Goal: Task Accomplishment & Management: Understand process/instructions

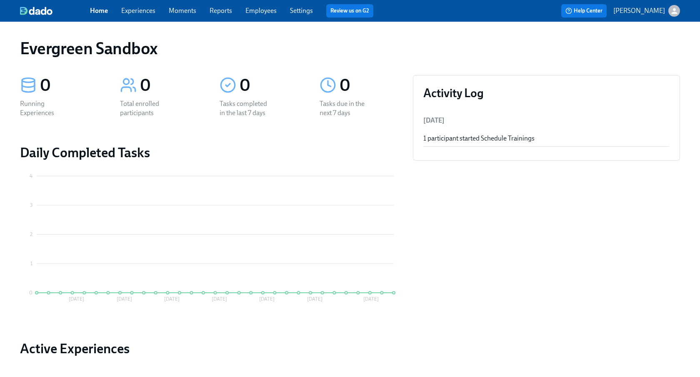
click at [649, 13] on p "[PERSON_NAME]" at bounding box center [640, 10] width 52 height 9
click at [644, 49] on span "Switch organization..." at bounding box center [634, 48] width 78 height 9
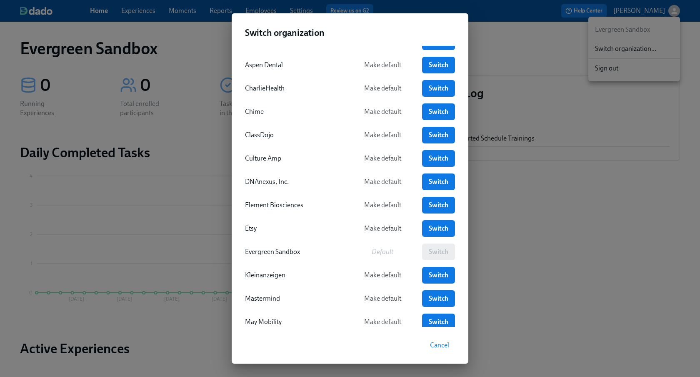
scroll to position [21, 0]
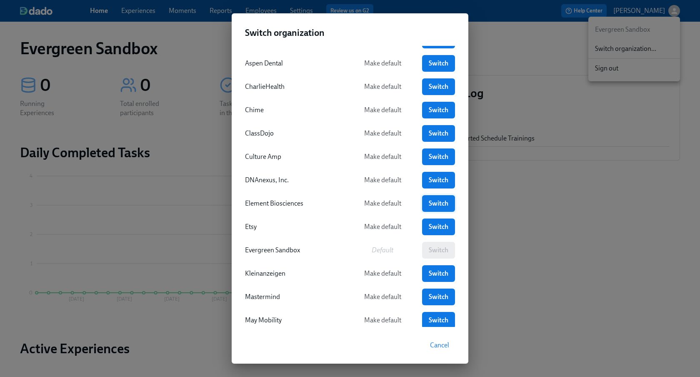
click at [427, 199] on link "Switch" at bounding box center [438, 203] width 33 height 17
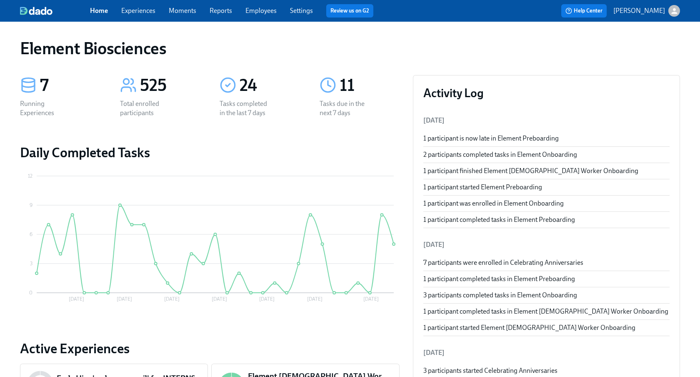
click at [258, 9] on link "Employees" at bounding box center [261, 11] width 31 height 8
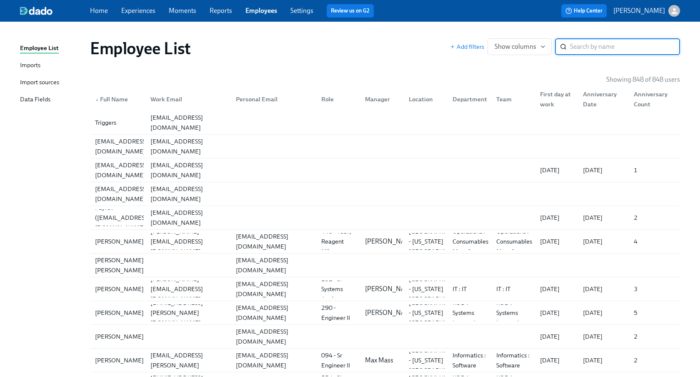
click at [52, 83] on div "Import sources" at bounding box center [39, 83] width 39 height 10
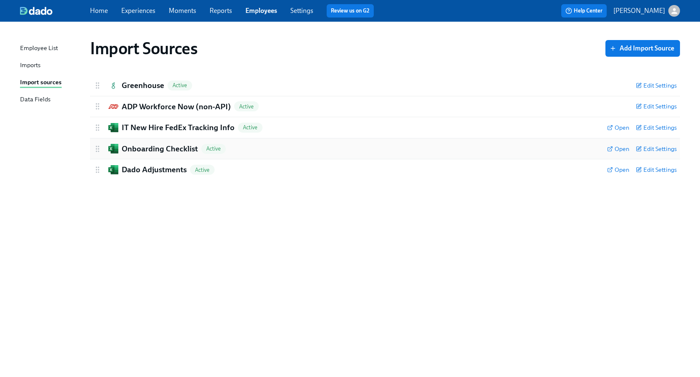
click at [163, 151] on h2 "Onboarding Checklist" at bounding box center [160, 148] width 76 height 11
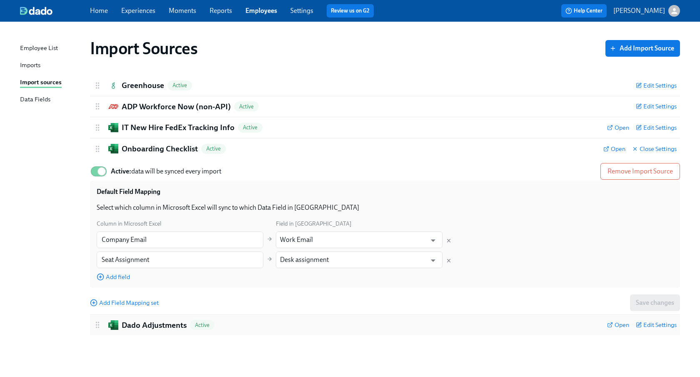
click at [162, 329] on h2 "Dado Adjustments" at bounding box center [154, 325] width 65 height 11
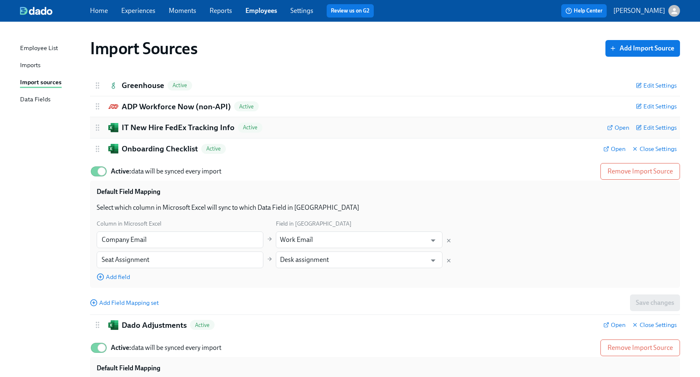
click at [197, 123] on h2 "IT New Hire FedEx Tracking Info" at bounding box center [178, 127] width 113 height 11
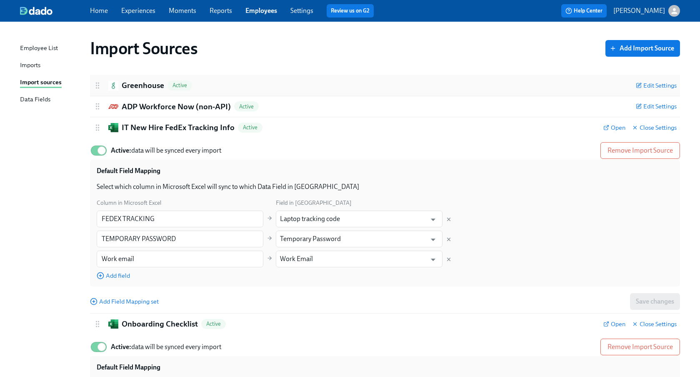
click at [149, 90] on div "Greenhouse Active Edit Settings" at bounding box center [385, 85] width 590 height 21
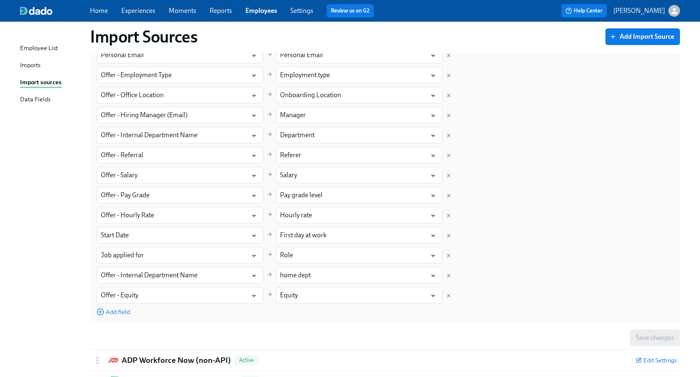
scroll to position [202, 0]
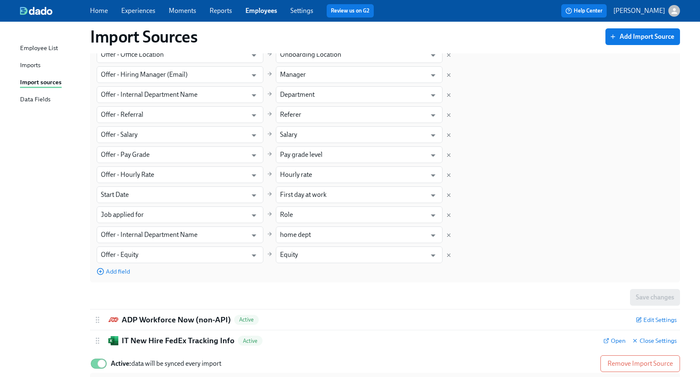
click at [136, 9] on link "Experiences" at bounding box center [138, 11] width 34 height 8
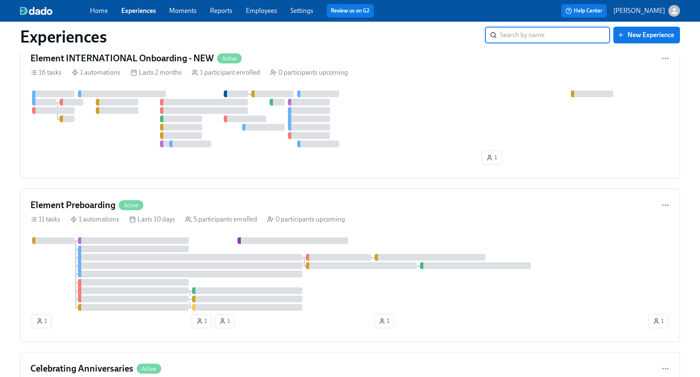
scroll to position [391, 0]
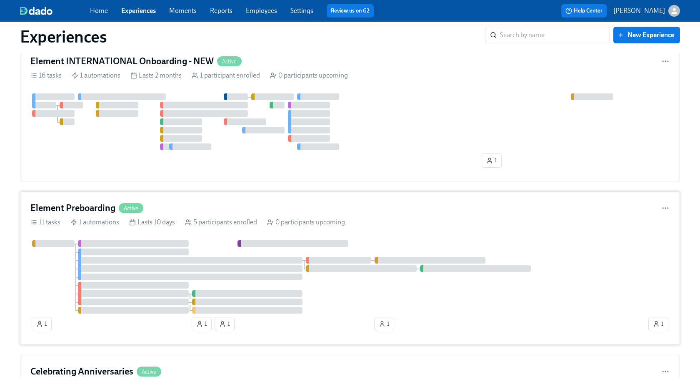
click at [187, 213] on div "Element Preboarding Active" at bounding box center [350, 208] width 640 height 13
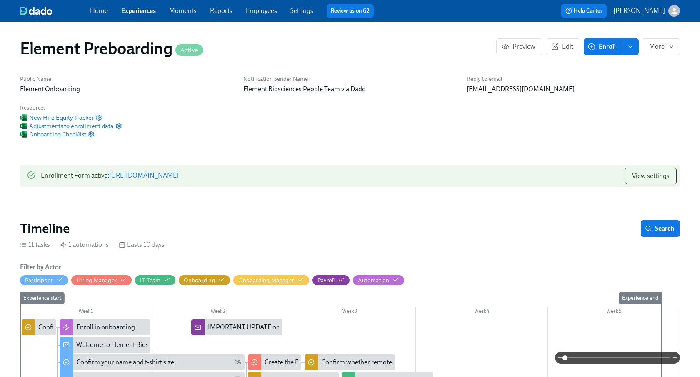
scroll to position [0, 123]
click at [70, 136] on span "Onboarding Checklist" at bounding box center [53, 134] width 66 height 8
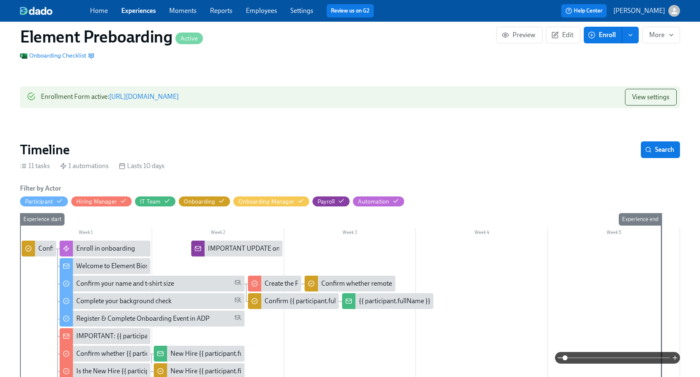
scroll to position [84, 0]
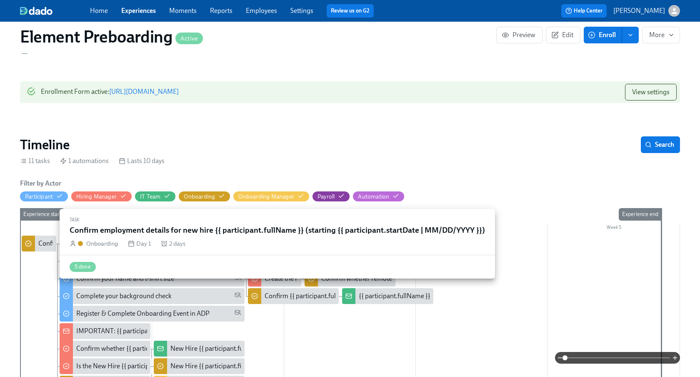
click at [44, 243] on div "Confirm employment details for new hire {{ participant.fullName }} (starting {{…" at bounding box center [205, 243] width 335 height 9
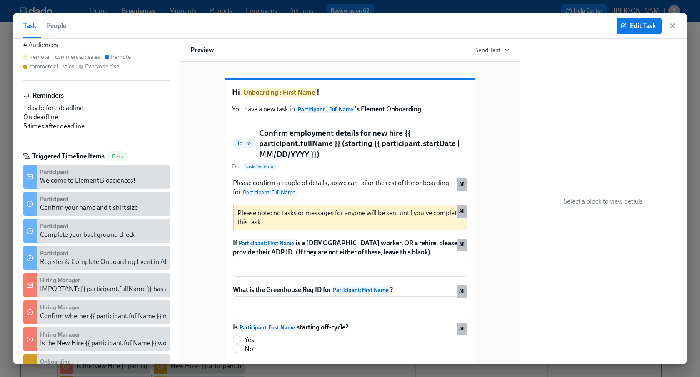
scroll to position [235, 0]
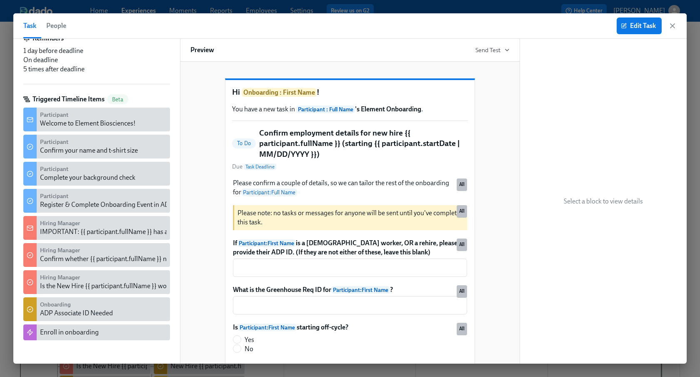
click at [116, 333] on div "Enroll in onboarding" at bounding box center [103, 332] width 127 height 9
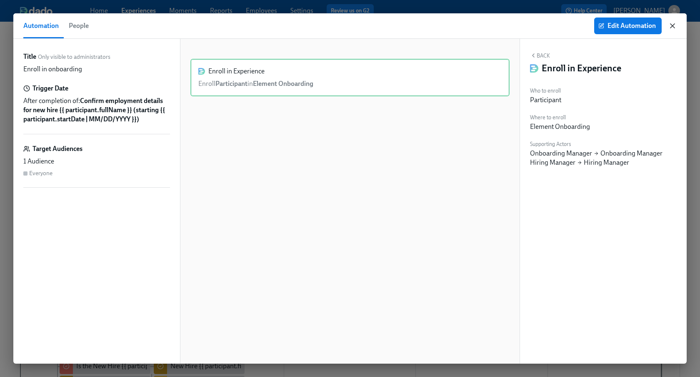
click at [669, 24] on icon "button" at bounding box center [673, 26] width 8 height 8
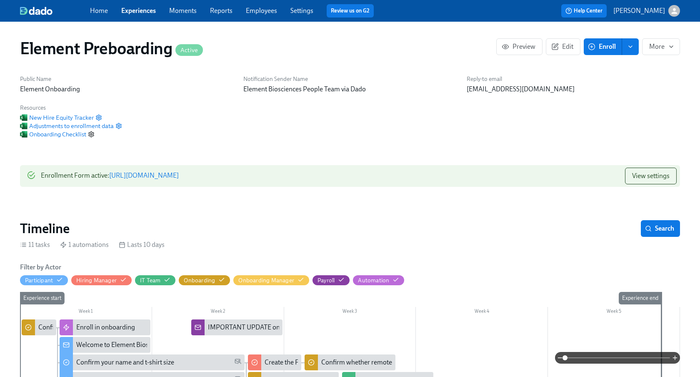
click at [93, 134] on icon "button" at bounding box center [91, 133] width 5 height 5
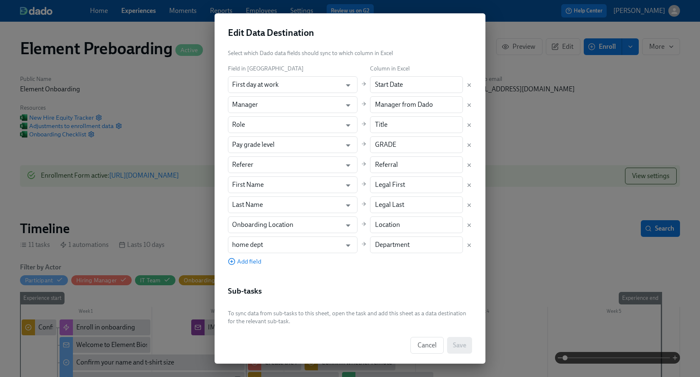
scroll to position [137, 0]
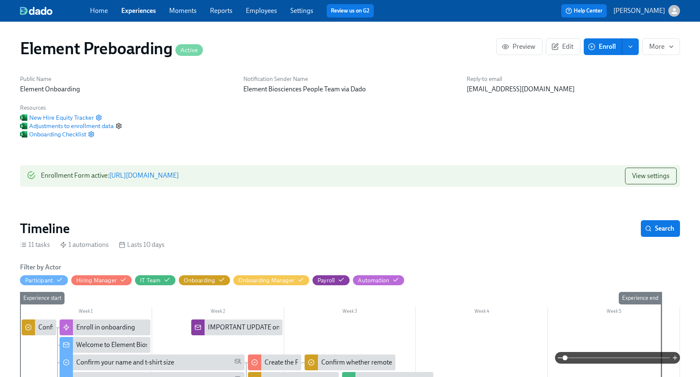
click at [119, 125] on circle "button" at bounding box center [119, 126] width 2 height 2
click at [96, 134] on div "Onboarding Checklist" at bounding box center [71, 134] width 102 height 8
click at [93, 134] on icon "button" at bounding box center [91, 134] width 7 height 7
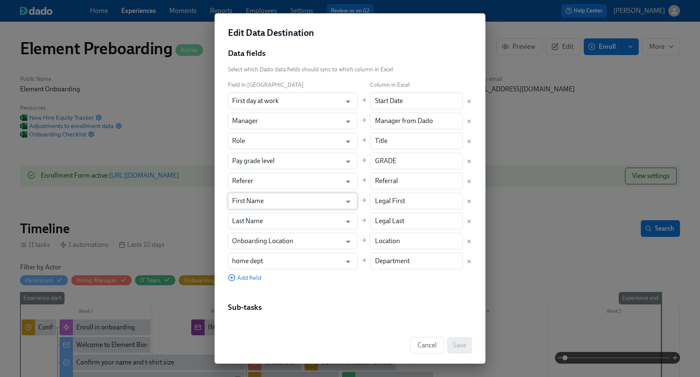
scroll to position [122, 0]
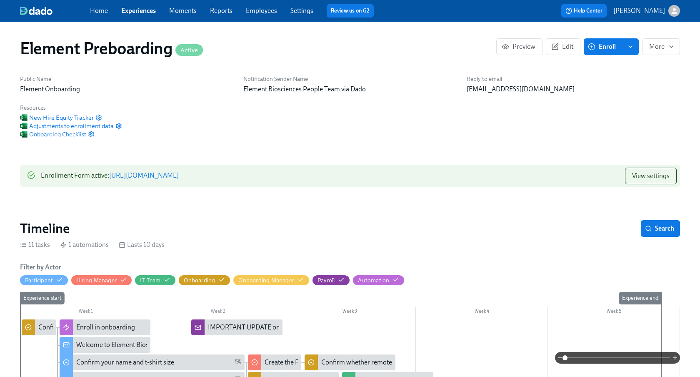
click at [96, 134] on div "Onboarding Checklist" at bounding box center [71, 134] width 102 height 8
click at [94, 134] on icon "button" at bounding box center [91, 134] width 7 height 7
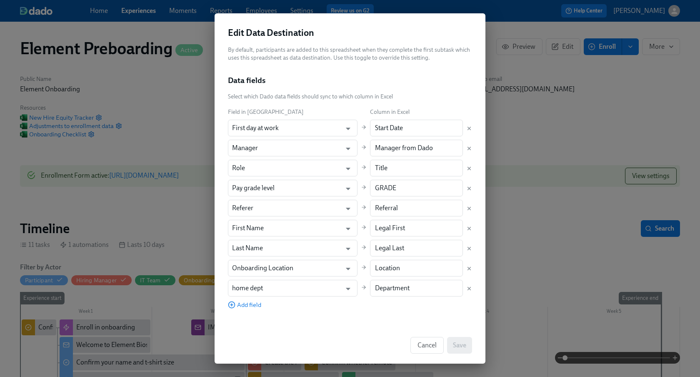
scroll to position [94, 0]
